Goal: Check status: Check status

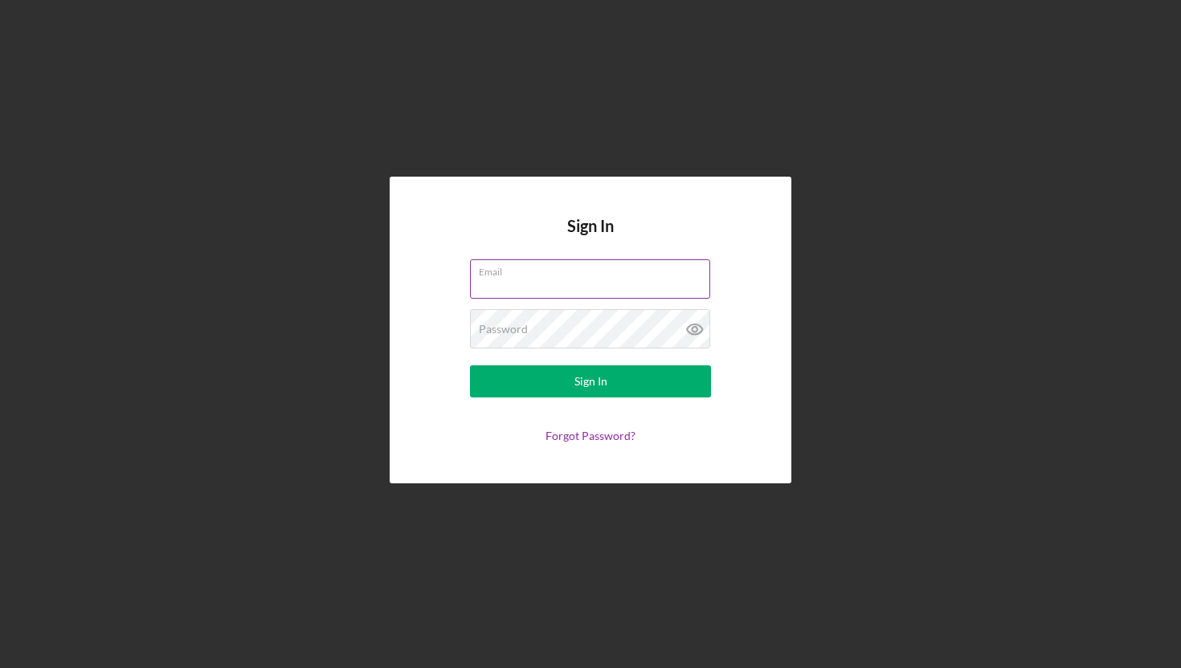
click at [574, 296] on input "Email" at bounding box center [590, 278] width 240 height 39
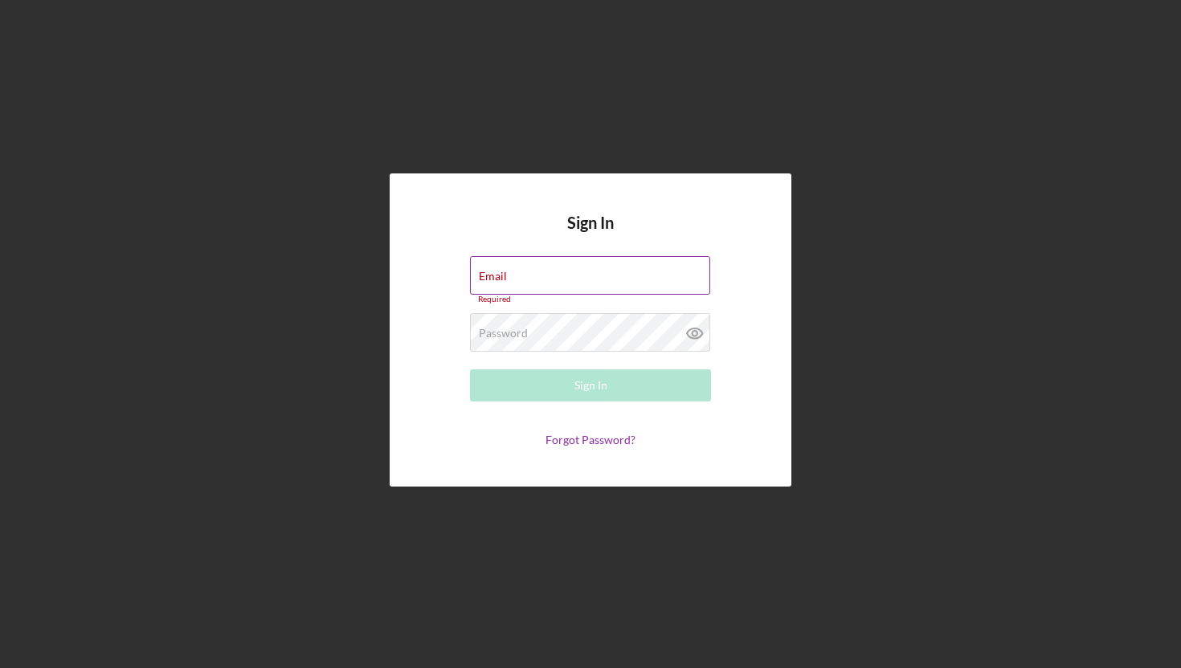
type input "[EMAIL_ADDRESS][DOMAIN_NAME]"
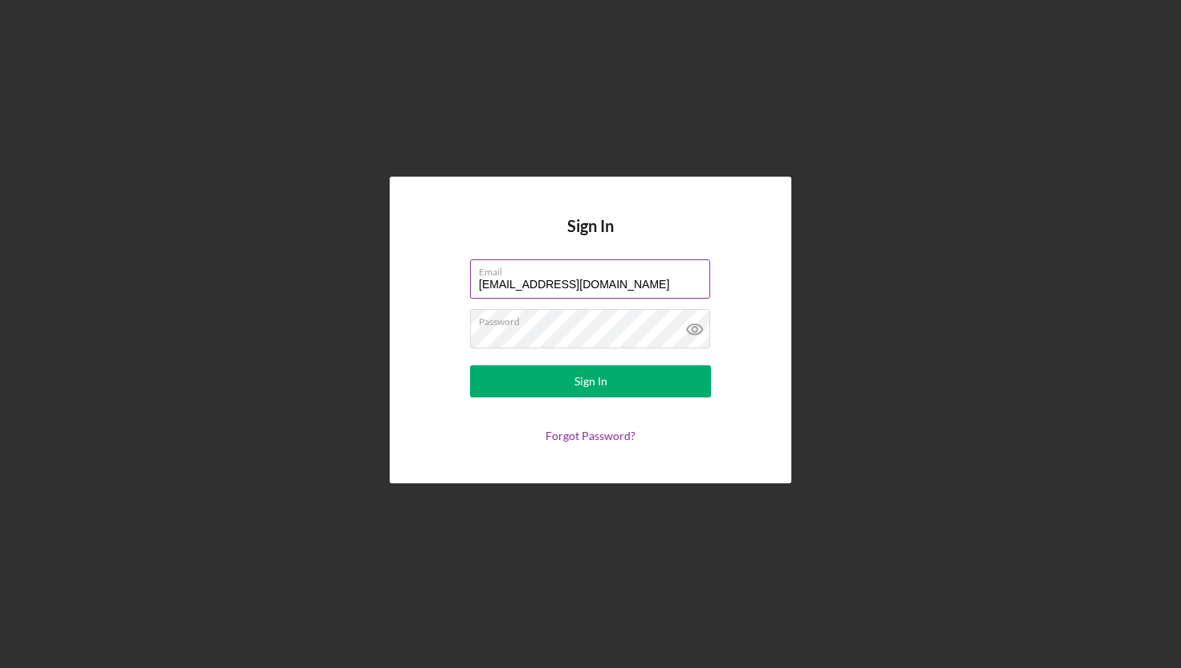
click at [470, 366] on button "Sign In" at bounding box center [590, 382] width 241 height 32
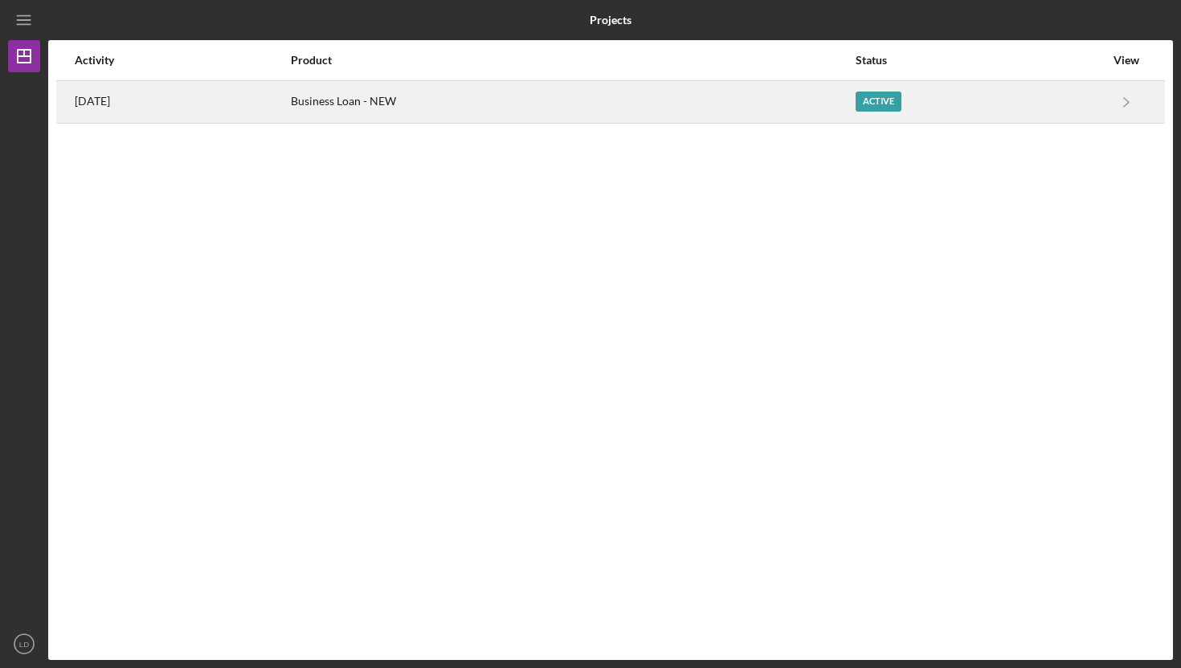
click at [733, 117] on div "Business Loan - NEW" at bounding box center [572, 102] width 563 height 40
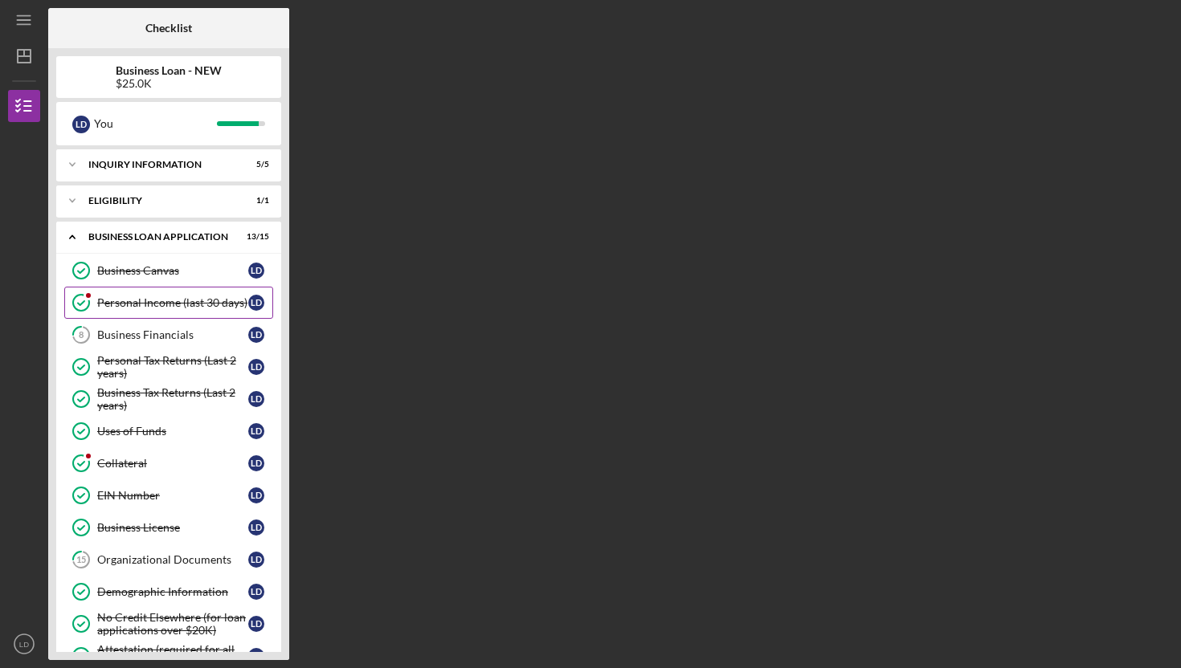
click at [165, 306] on div "Personal Income (last 30 days)" at bounding box center [172, 302] width 151 height 13
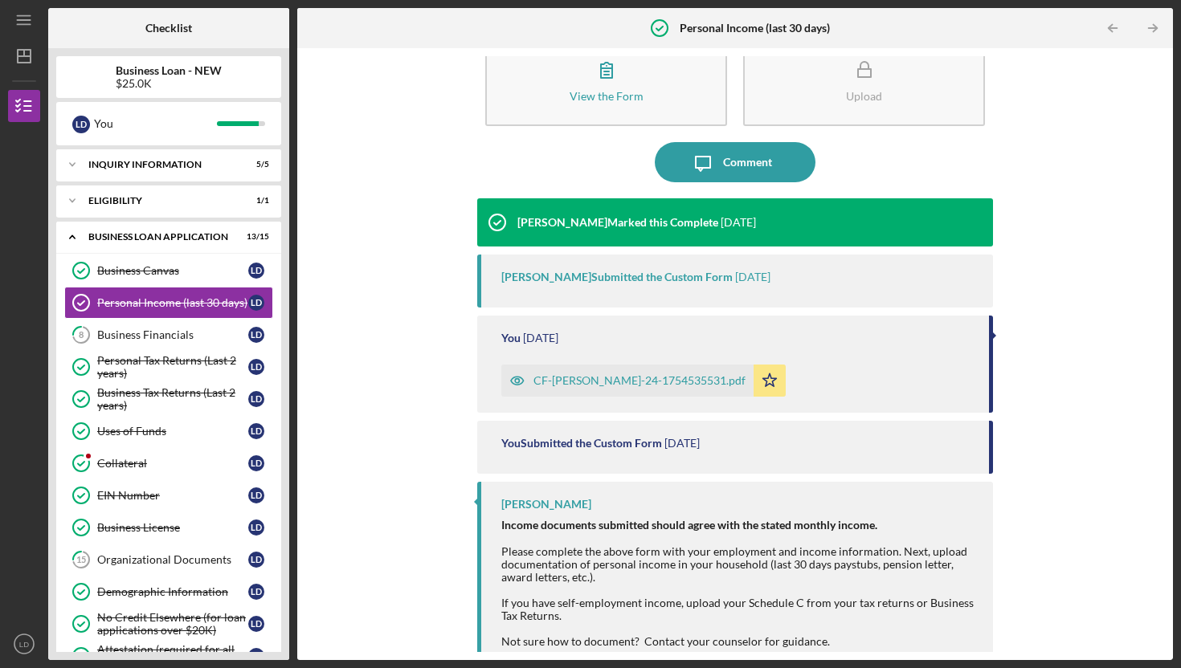
scroll to position [88, 0]
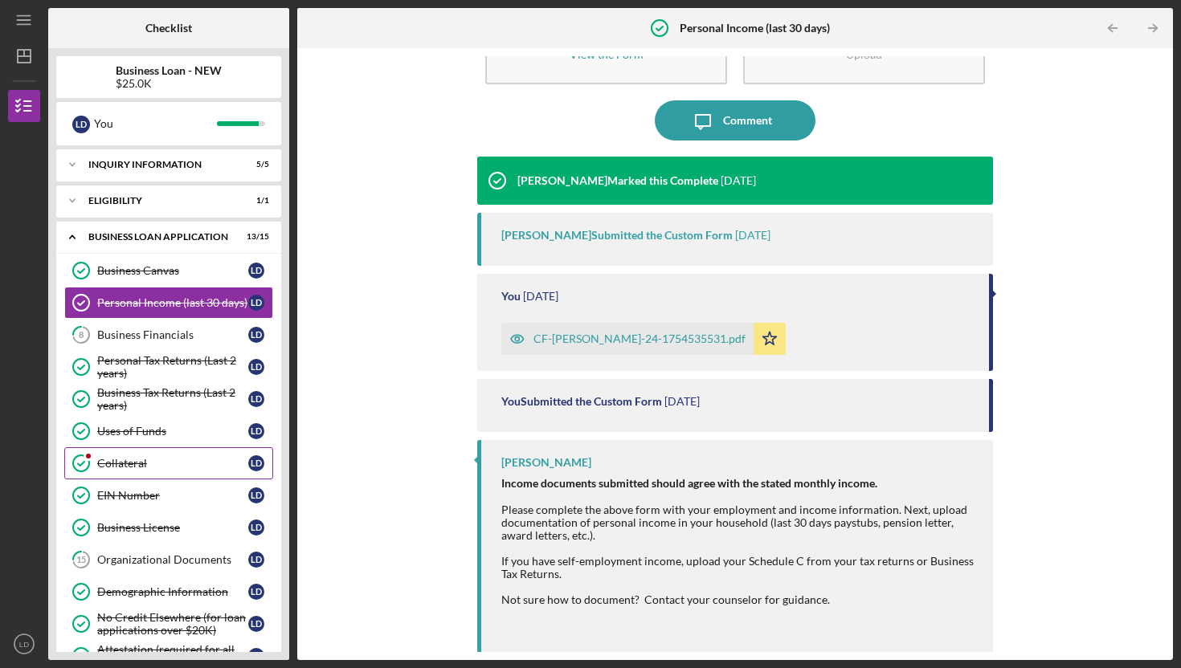
click at [170, 461] on div "Collateral" at bounding box center [172, 463] width 151 height 13
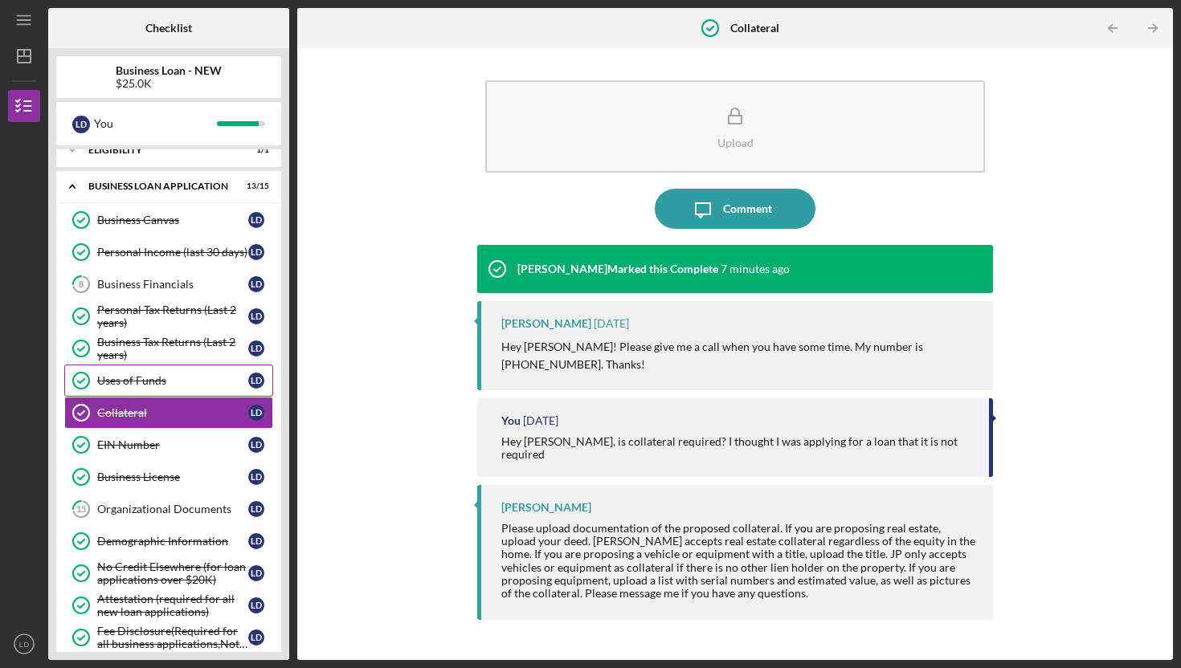
scroll to position [209, 0]
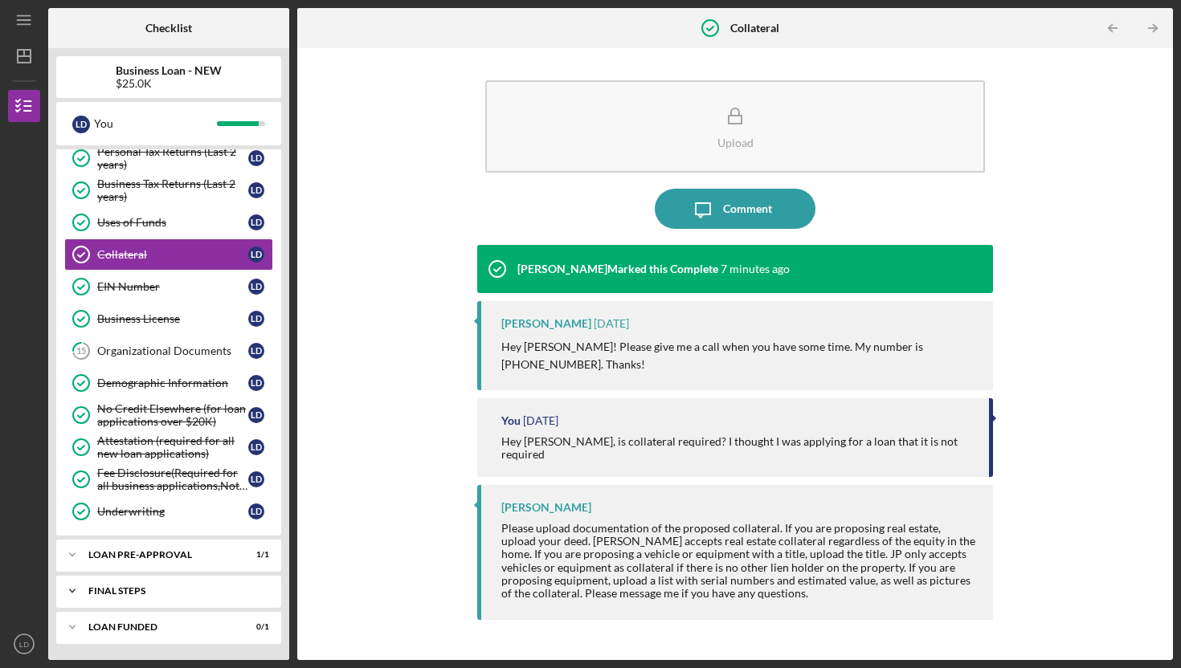
click at [165, 576] on div "Icon/Expander FINAL STEPS 5 / 6" at bounding box center [168, 591] width 225 height 32
click at [164, 564] on div "Icon/Expander LOAN PRE-APPROVAL 1 / 1" at bounding box center [168, 555] width 225 height 32
click at [164, 562] on div "Icon/Expander LOAN PRE-APPROVAL 1 / 1" at bounding box center [168, 555] width 225 height 33
click at [122, 553] on div "LOAN PRE-APPROVAL" at bounding box center [174, 555] width 173 height 10
click at [174, 595] on link "Loan Pre-Approval Loan Pre-Approval [PERSON_NAME]" at bounding box center [168, 589] width 209 height 32
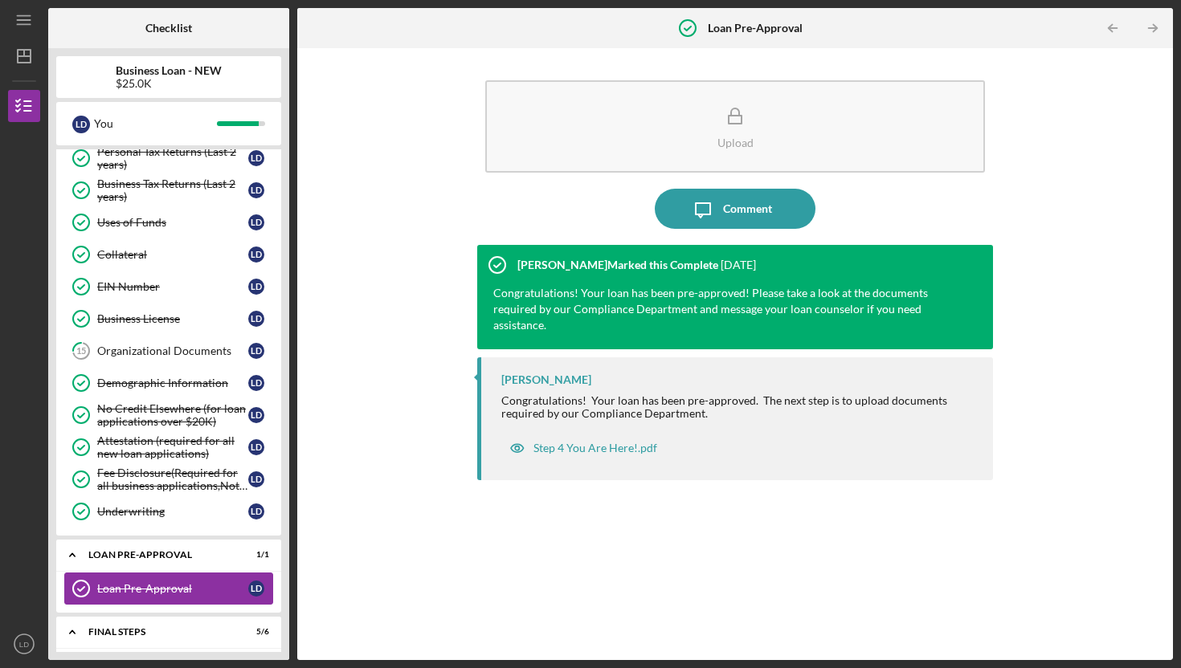
scroll to position [451, 0]
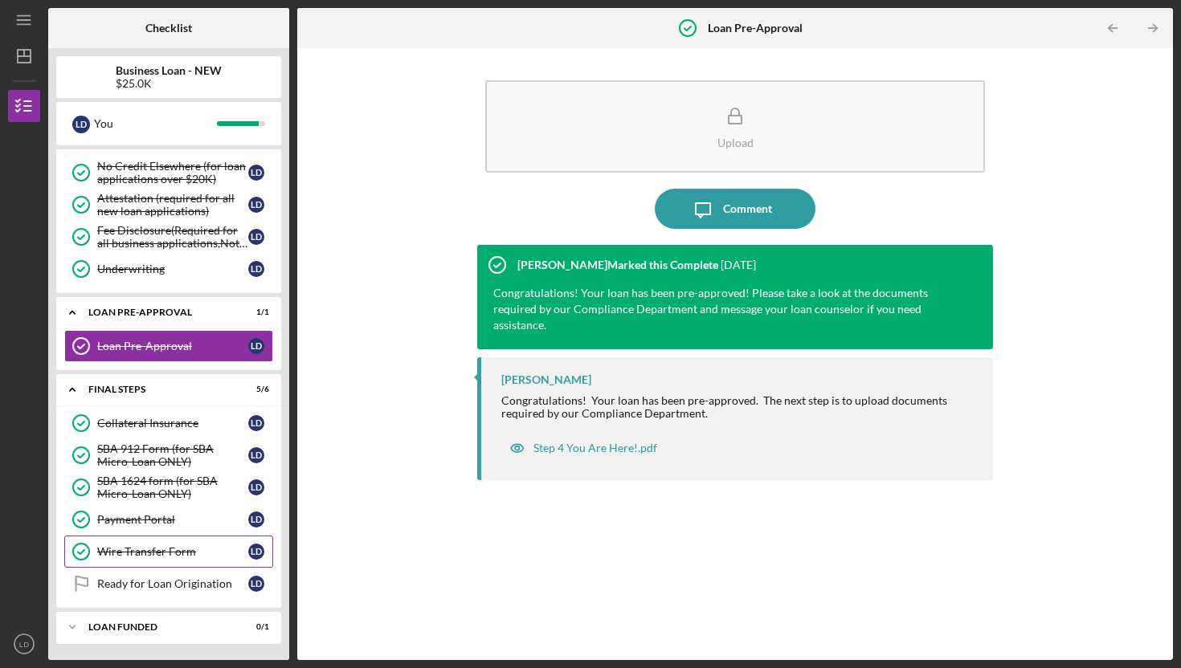
click at [168, 552] on div "Wire Transfer Form" at bounding box center [172, 551] width 151 height 13
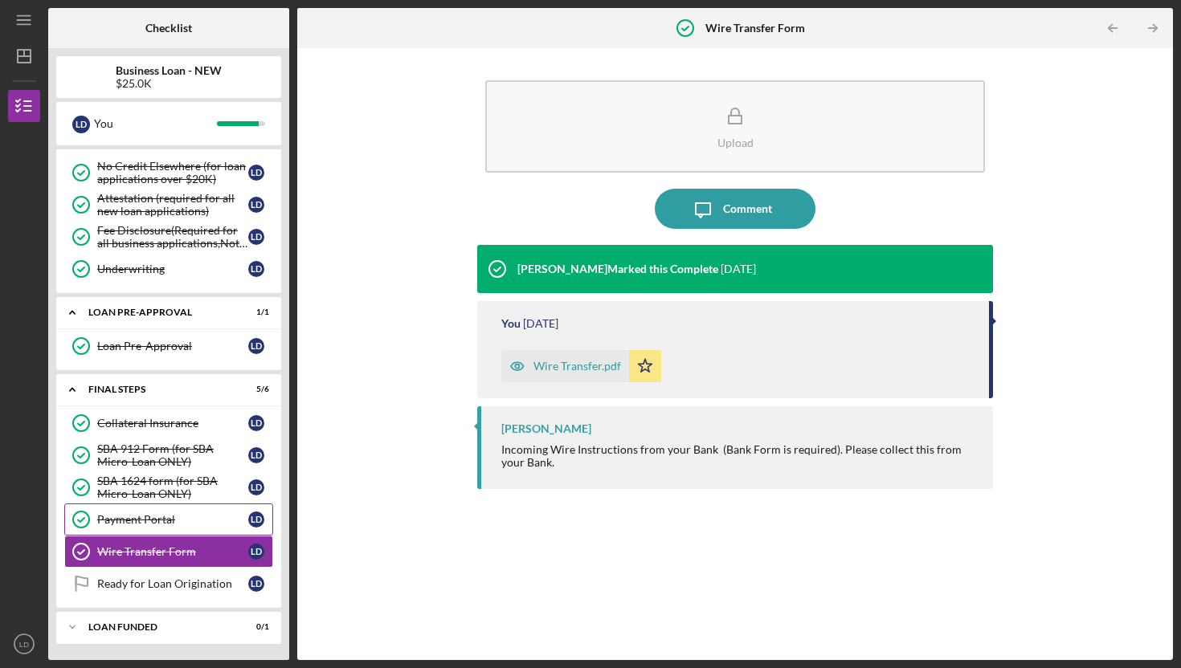
click at [161, 529] on link "Payment Portal Payment Portal [PERSON_NAME]" at bounding box center [168, 520] width 209 height 32
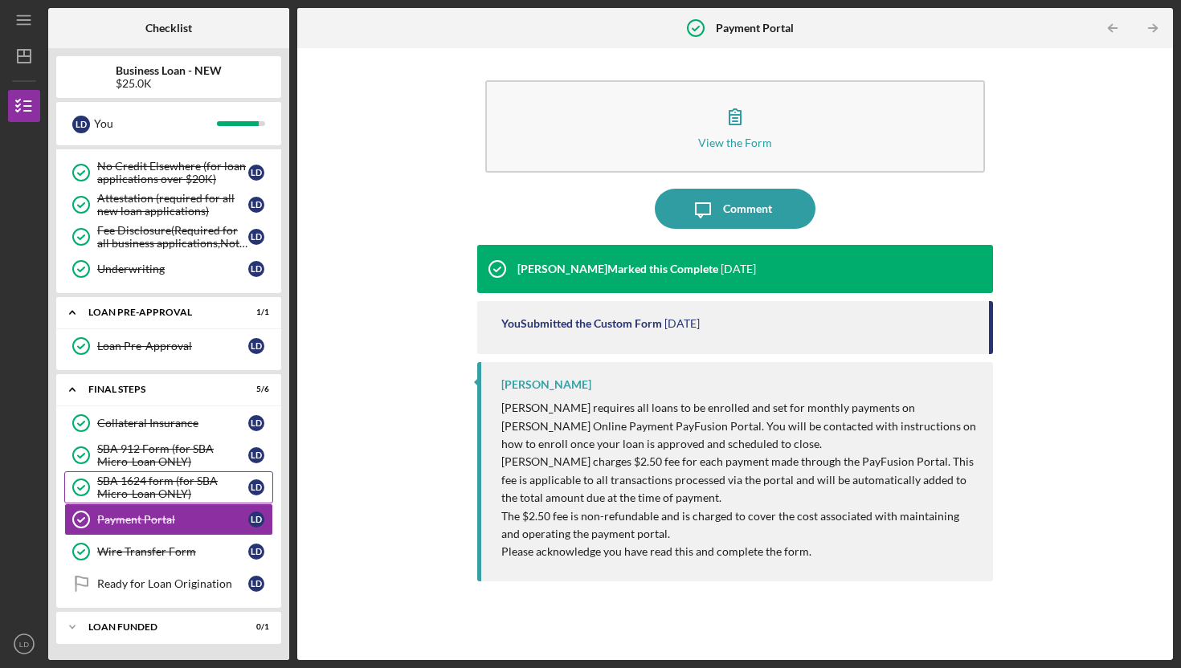
click at [164, 490] on div "SBA 1624 form (for SBA Micro-Loan ONLY)" at bounding box center [172, 488] width 151 height 26
